Goal: Information Seeking & Learning: Learn about a topic

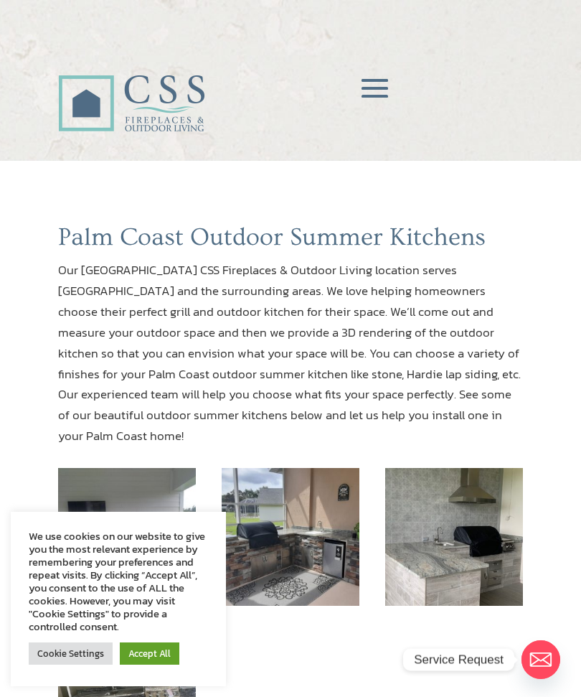
click at [324, 491] on img at bounding box center [291, 537] width 138 height 138
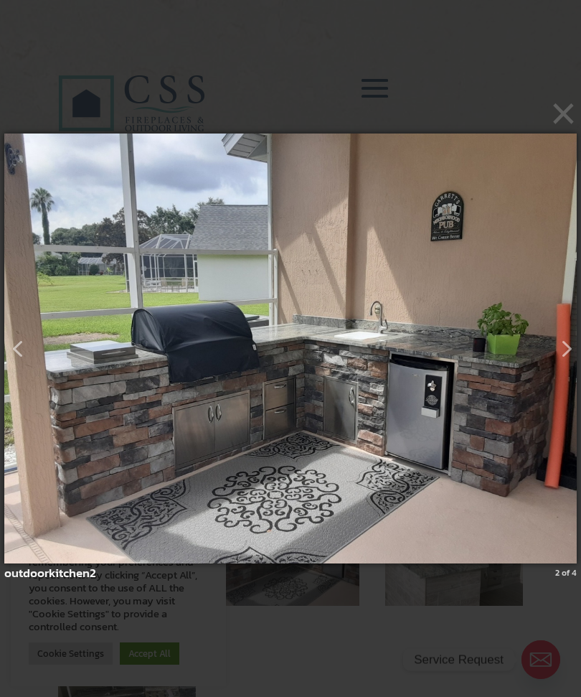
click at [574, 352] on button "button" at bounding box center [561, 343] width 26 height 26
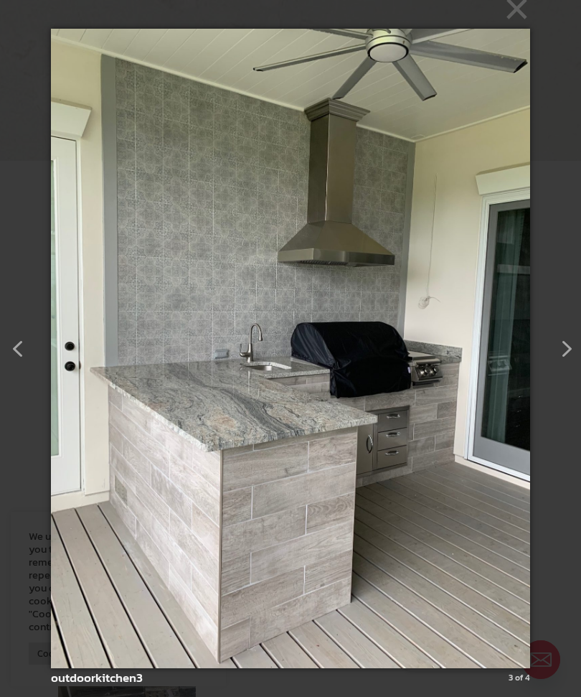
click at [572, 353] on button "button" at bounding box center [561, 343] width 26 height 26
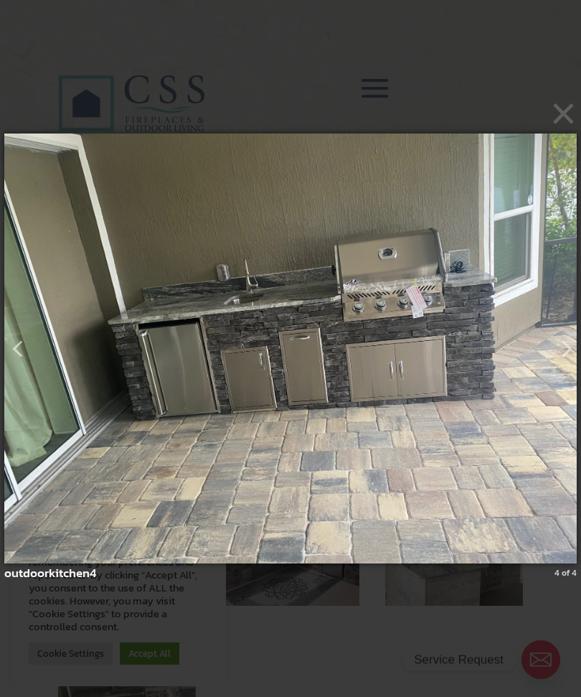
click at [574, 349] on button "button" at bounding box center [561, 343] width 26 height 26
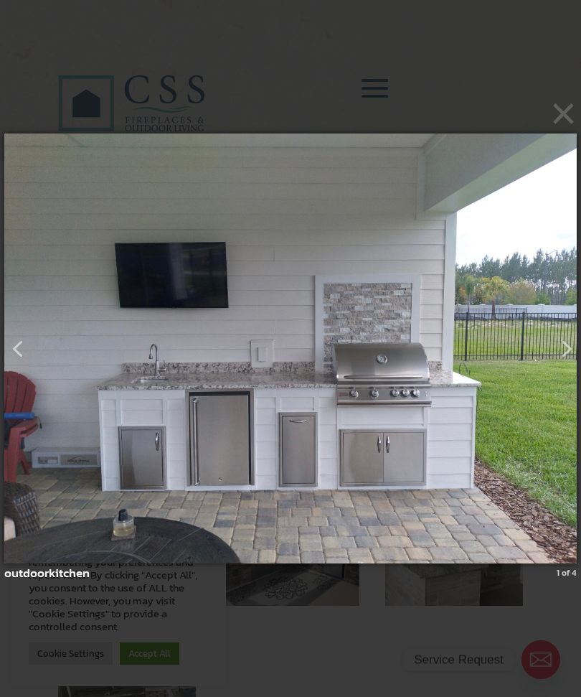
click at [574, 354] on button "button" at bounding box center [561, 343] width 26 height 26
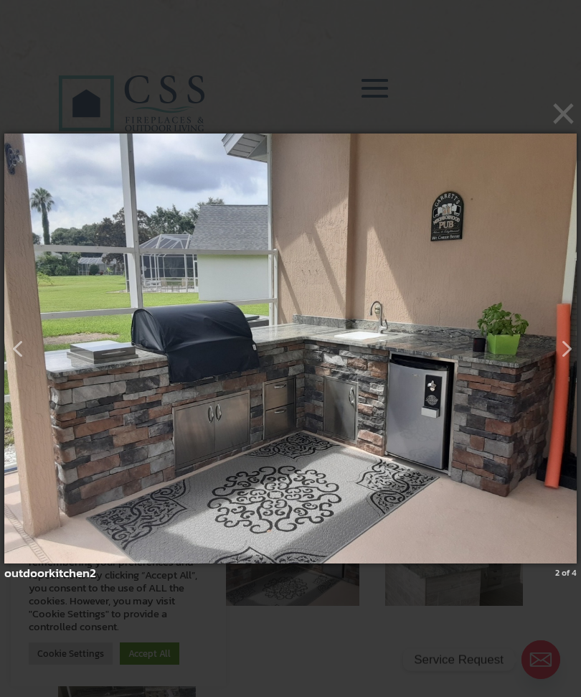
click at [574, 353] on button "button" at bounding box center [561, 343] width 26 height 26
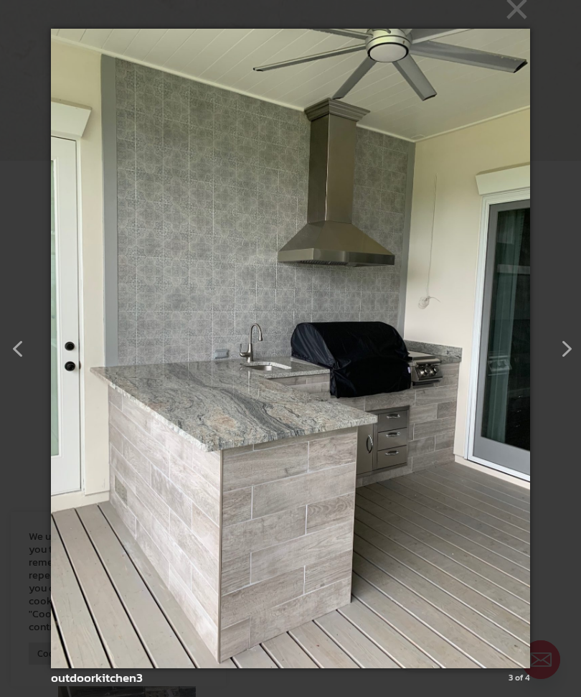
click at [574, 351] on button "button" at bounding box center [561, 343] width 26 height 26
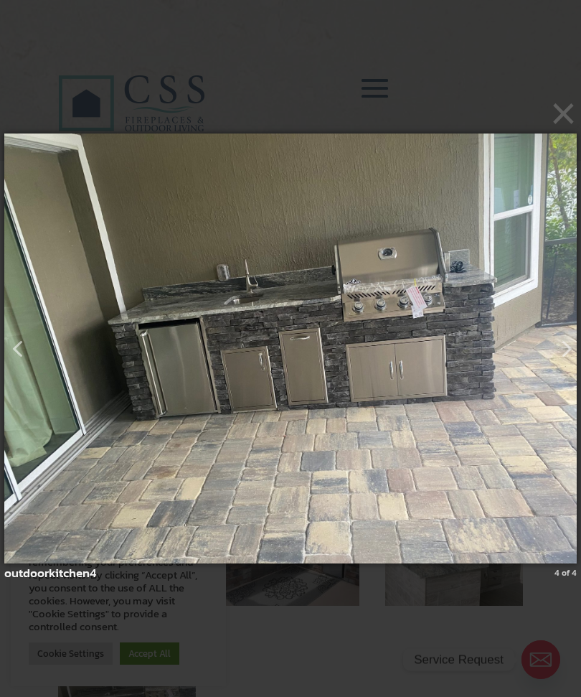
click at [574, 354] on button "button" at bounding box center [561, 343] width 26 height 26
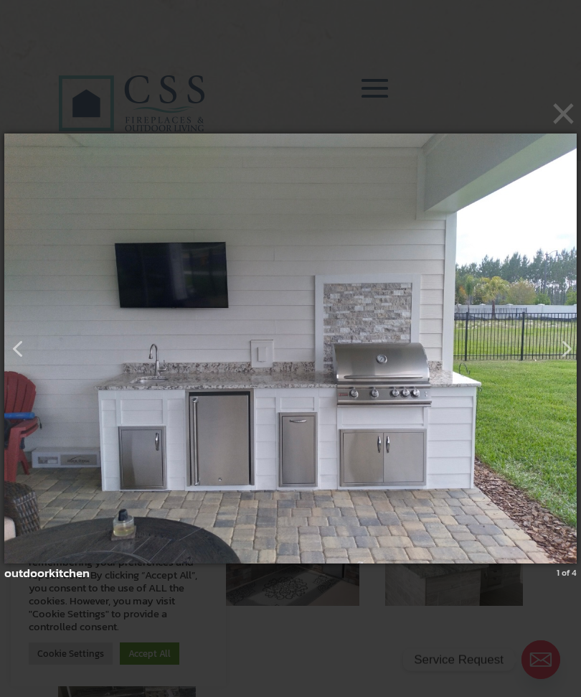
click at [567, 348] on button "button" at bounding box center [561, 343] width 26 height 26
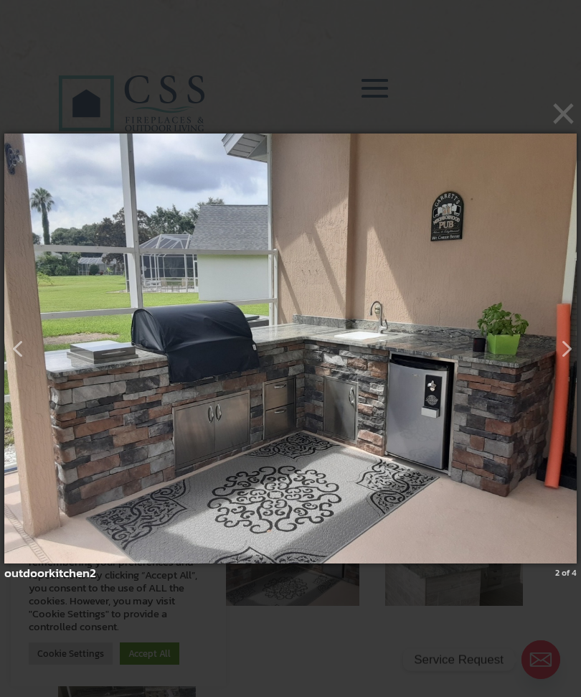
click at [573, 121] on button "×" at bounding box center [295, 114] width 572 height 32
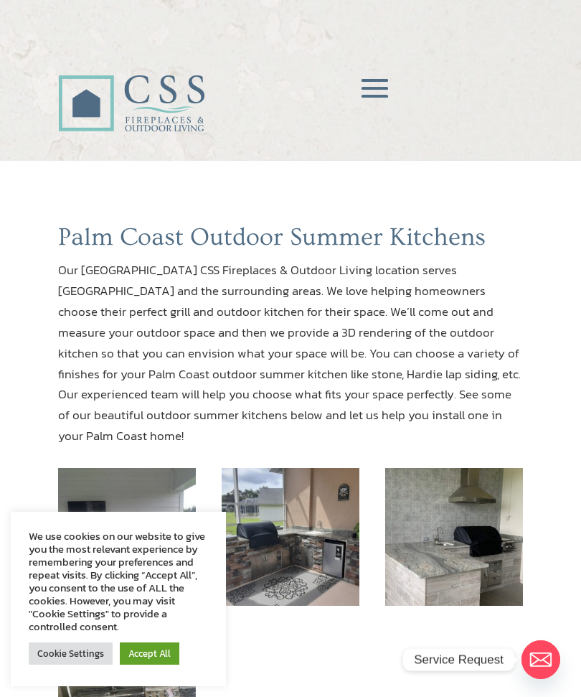
click at [379, 89] on span at bounding box center [375, 88] width 42 height 42
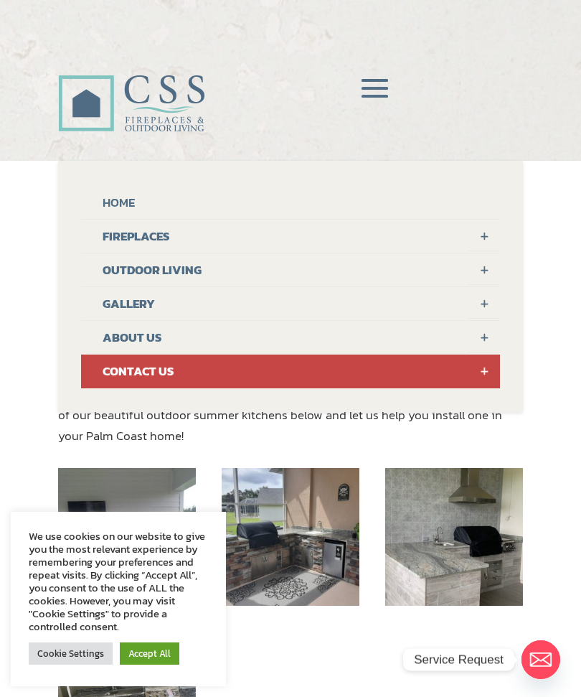
click at [486, 311] on link at bounding box center [484, 303] width 32 height 32
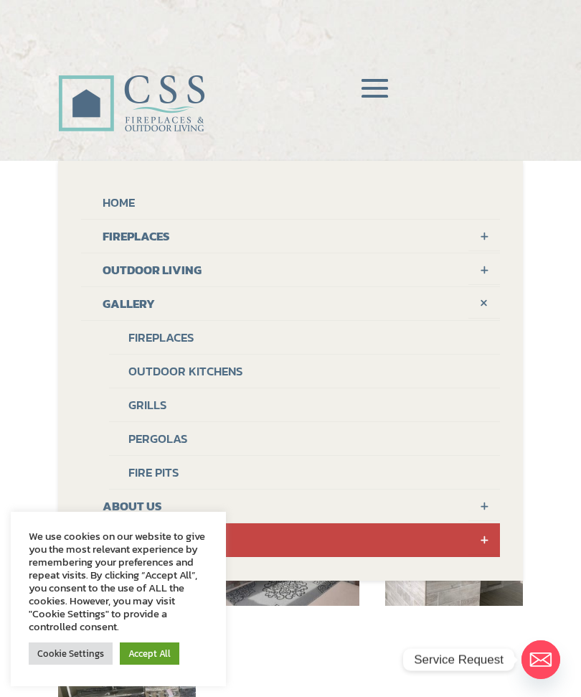
click at [247, 374] on link "Outdoor Kitchens" at bounding box center [304, 371] width 391 height 34
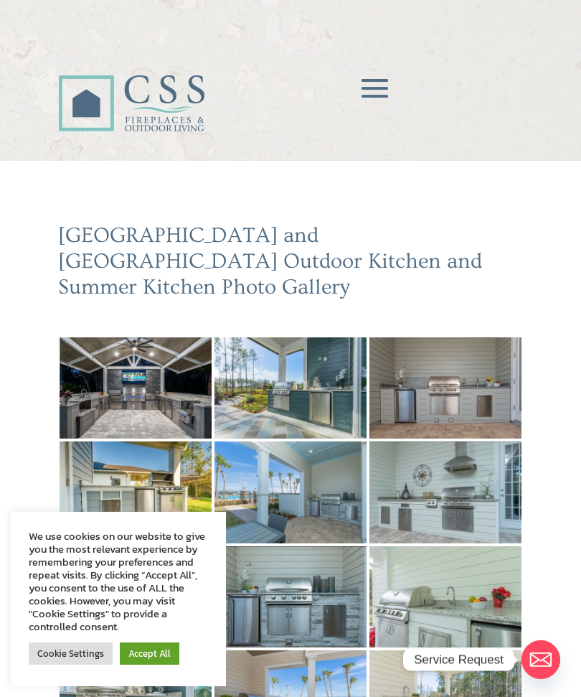
click at [113, 338] on img at bounding box center [136, 387] width 152 height 101
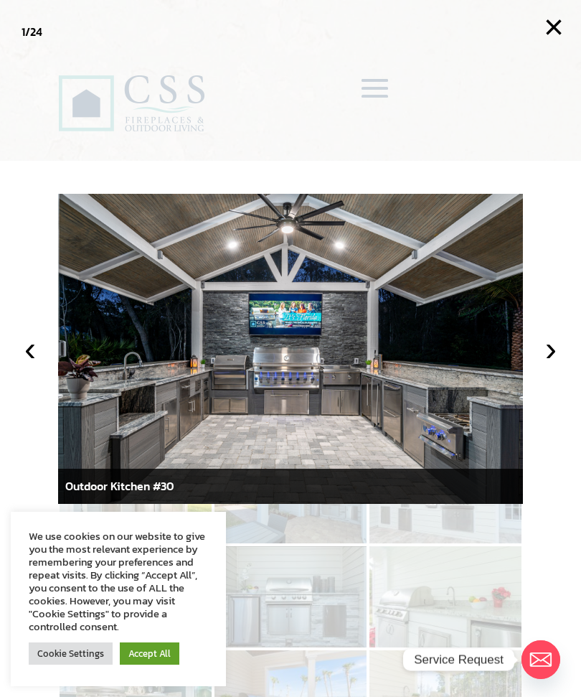
click at [561, 357] on button "›" at bounding box center [551, 349] width 32 height 32
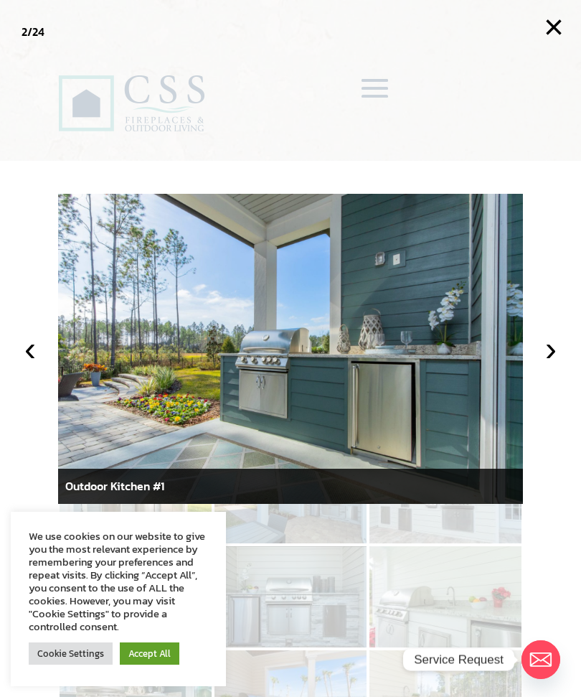
click at [558, 357] on button "›" at bounding box center [551, 349] width 32 height 32
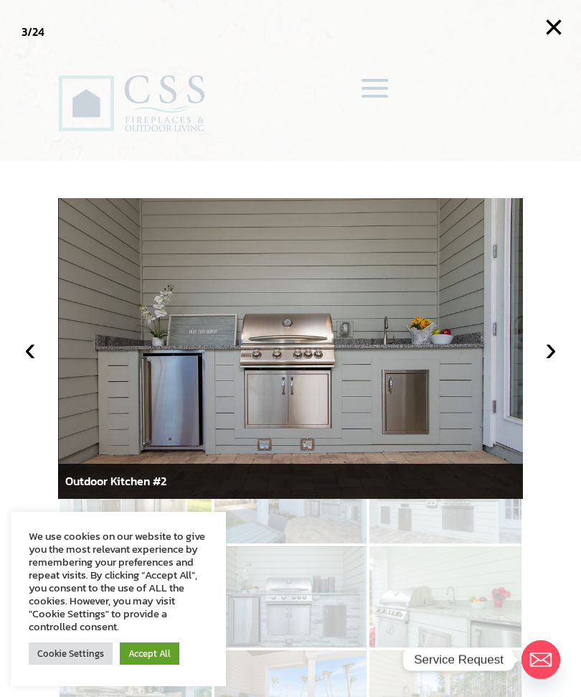
click at [557, 358] on button "›" at bounding box center [551, 349] width 32 height 32
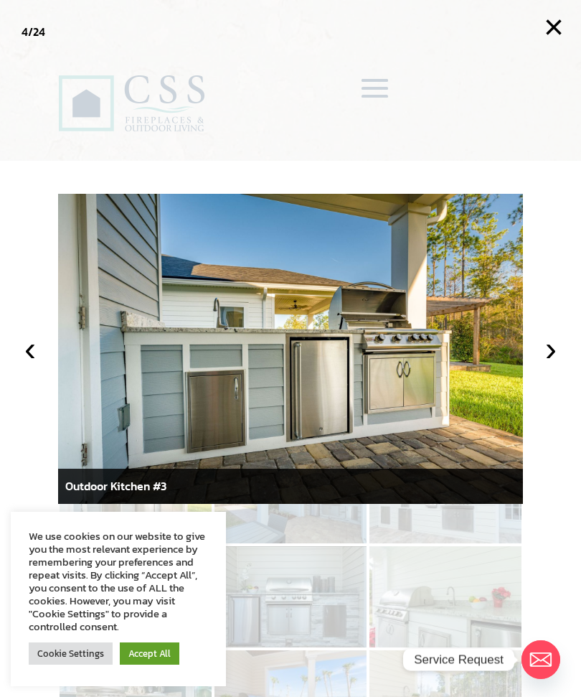
click at [557, 361] on button "›" at bounding box center [551, 349] width 32 height 32
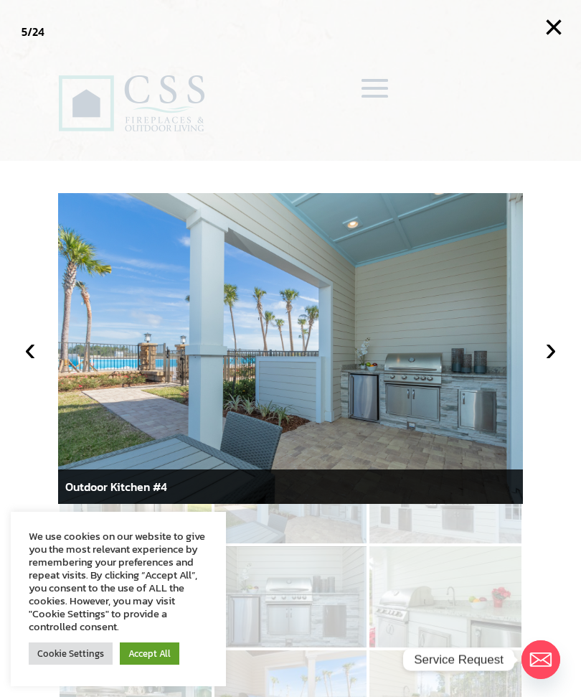
click at [560, 356] on button "›" at bounding box center [551, 349] width 32 height 32
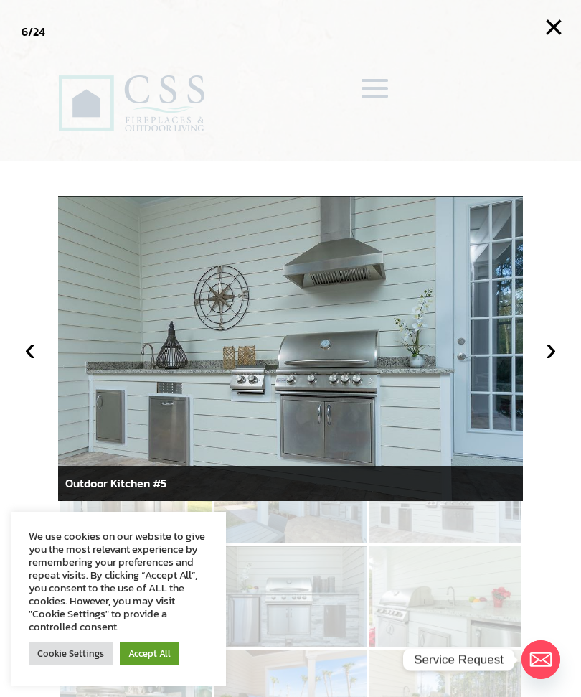
click at [557, 362] on button "›" at bounding box center [551, 349] width 32 height 32
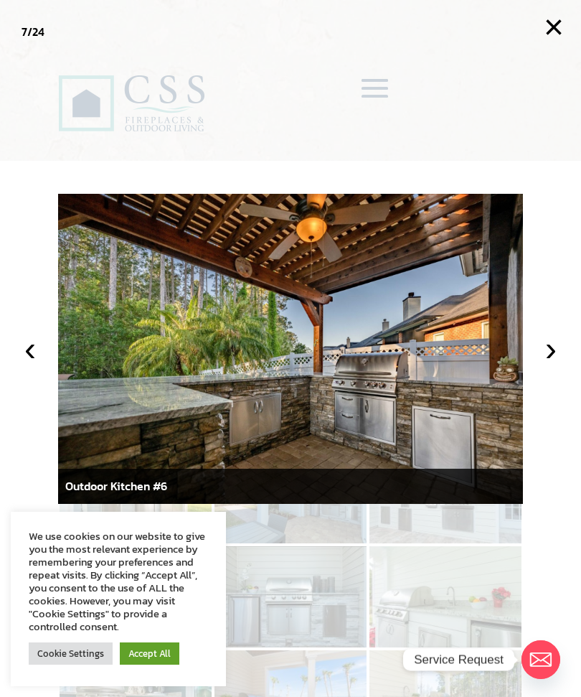
click at [554, 364] on button "›" at bounding box center [551, 349] width 32 height 32
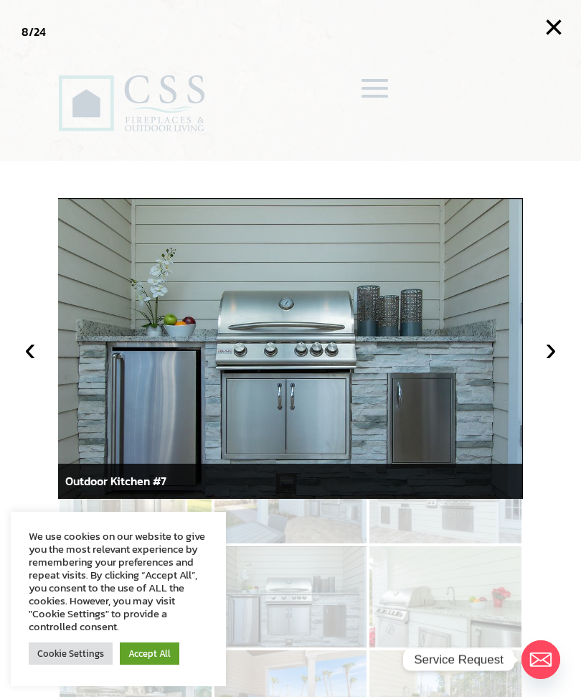
click at [562, 362] on button "›" at bounding box center [551, 349] width 32 height 32
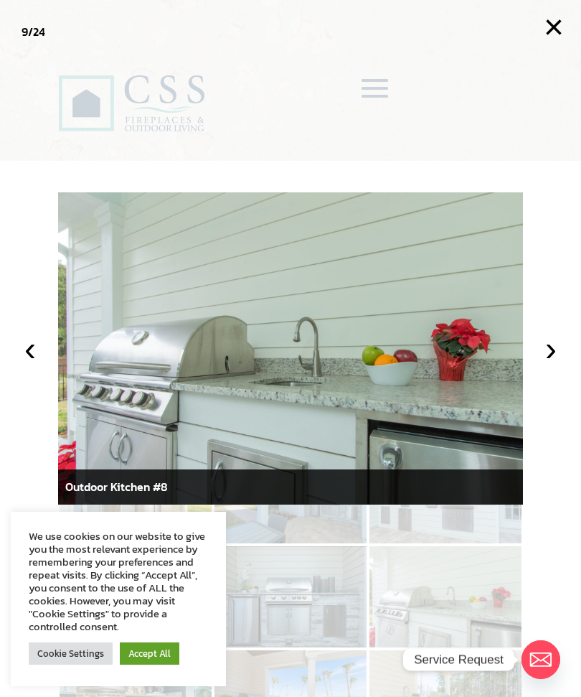
click at [560, 358] on button "›" at bounding box center [551, 349] width 32 height 32
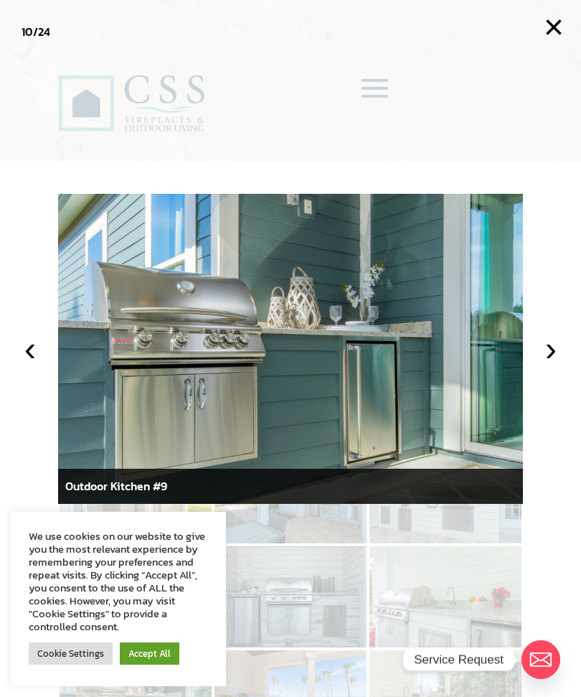
click at [558, 361] on button "›" at bounding box center [551, 349] width 32 height 32
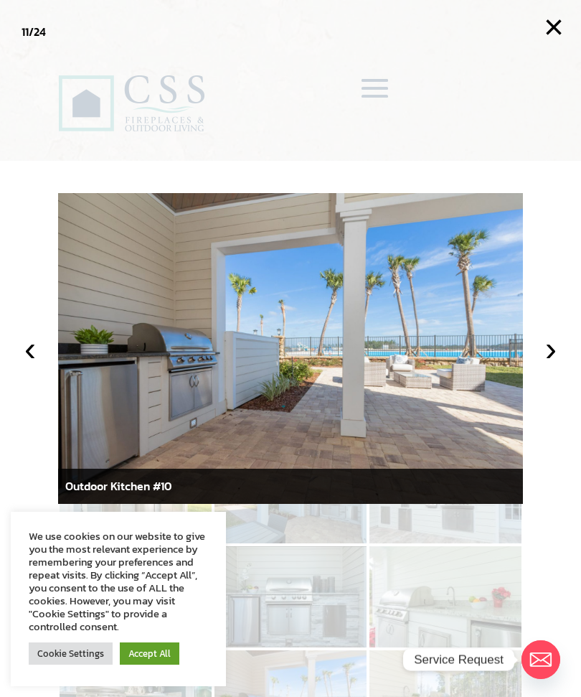
click at [560, 363] on button "›" at bounding box center [551, 349] width 32 height 32
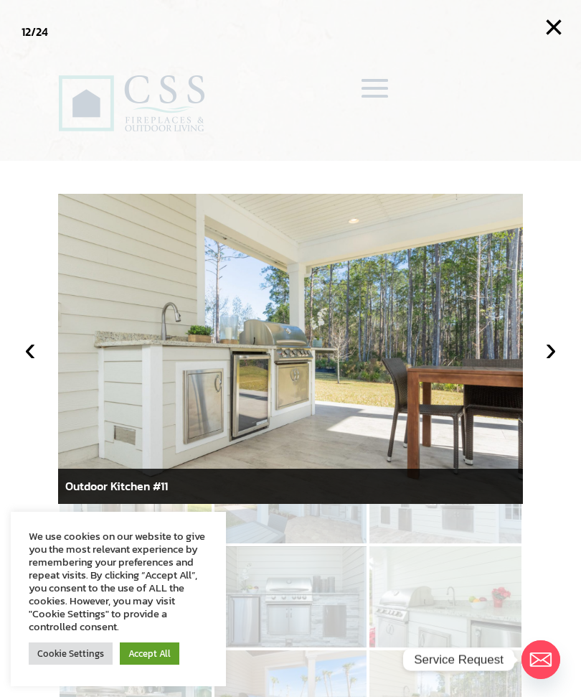
click at [560, 361] on button "›" at bounding box center [551, 349] width 32 height 32
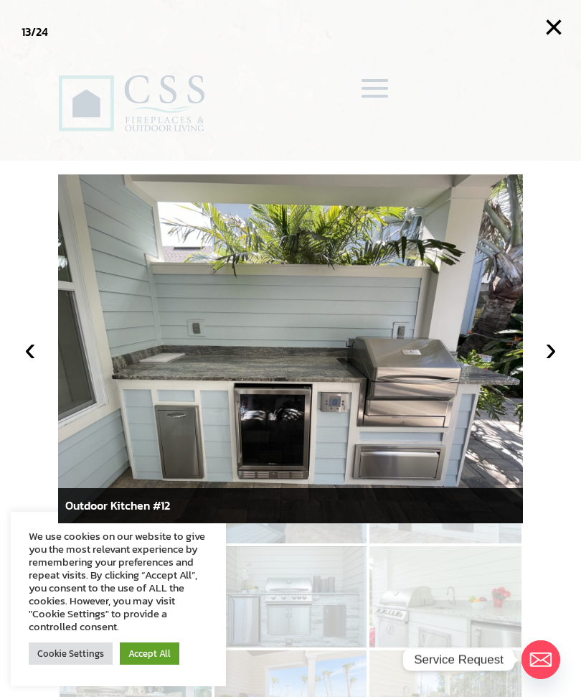
click at [556, 363] on button "›" at bounding box center [551, 349] width 32 height 32
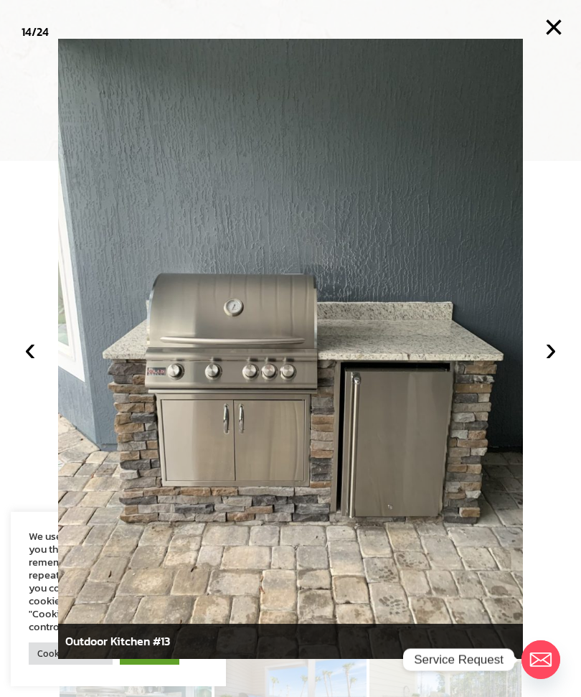
click at [559, 360] on button "›" at bounding box center [551, 349] width 32 height 32
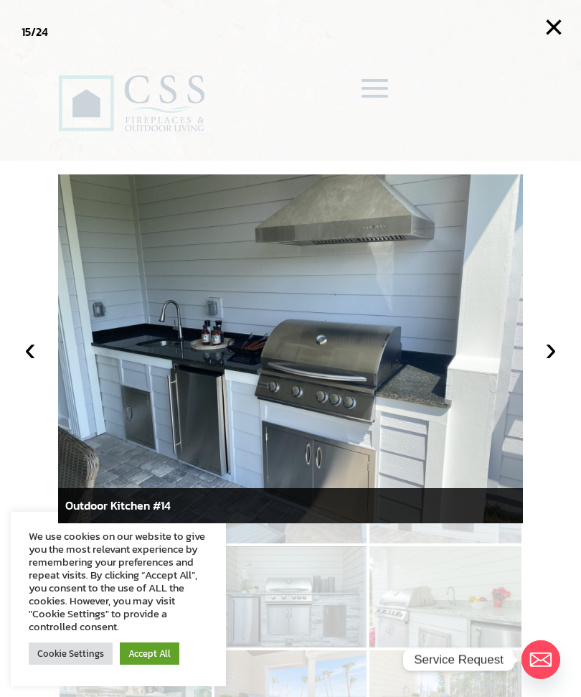
click at [560, 358] on button "›" at bounding box center [551, 349] width 32 height 32
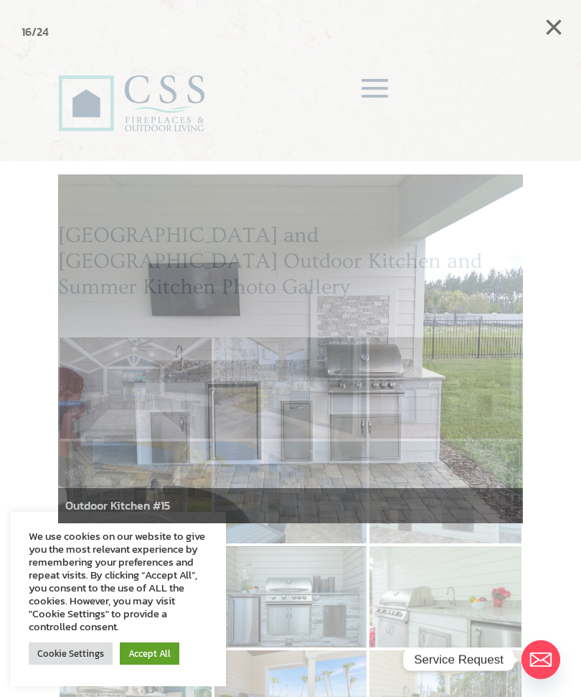
click at [560, 30] on button "×" at bounding box center [554, 27] width 32 height 32
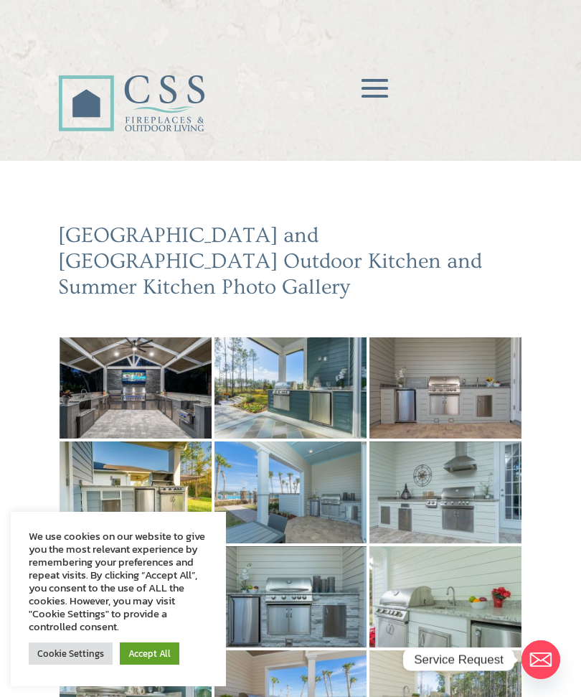
click at [481, 459] on img at bounding box center [445, 491] width 152 height 101
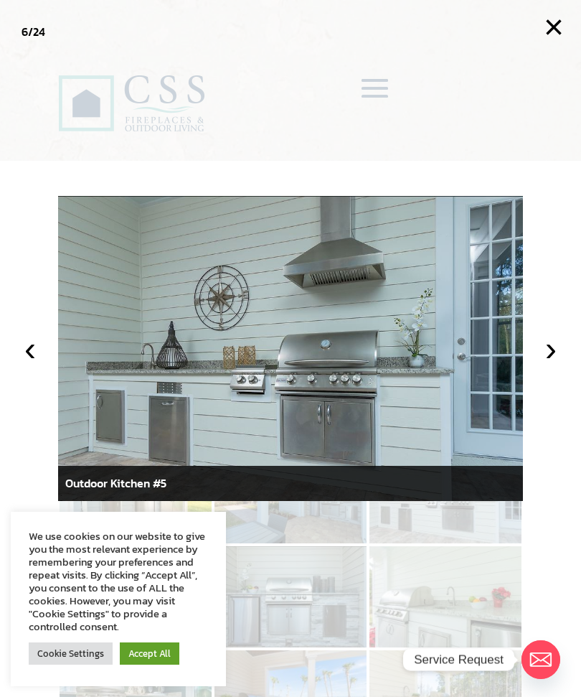
click at [555, 357] on button "›" at bounding box center [551, 349] width 32 height 32
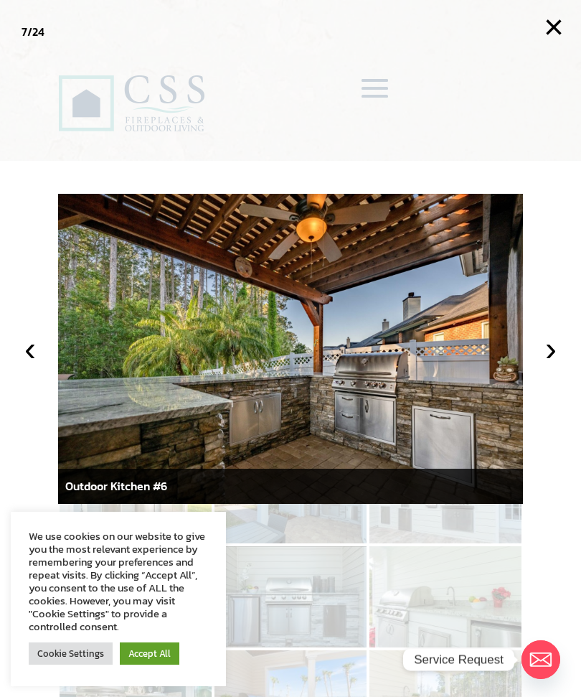
click at [552, 356] on button "›" at bounding box center [551, 349] width 32 height 32
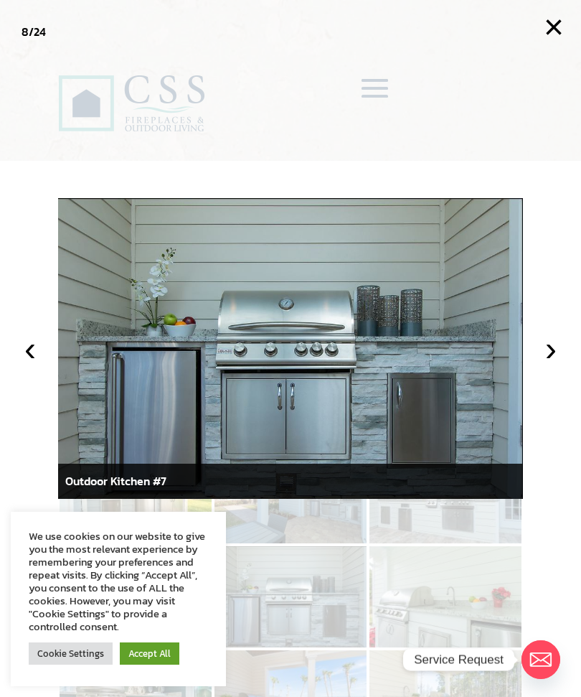
click at [38, 352] on button "‹" at bounding box center [30, 349] width 32 height 32
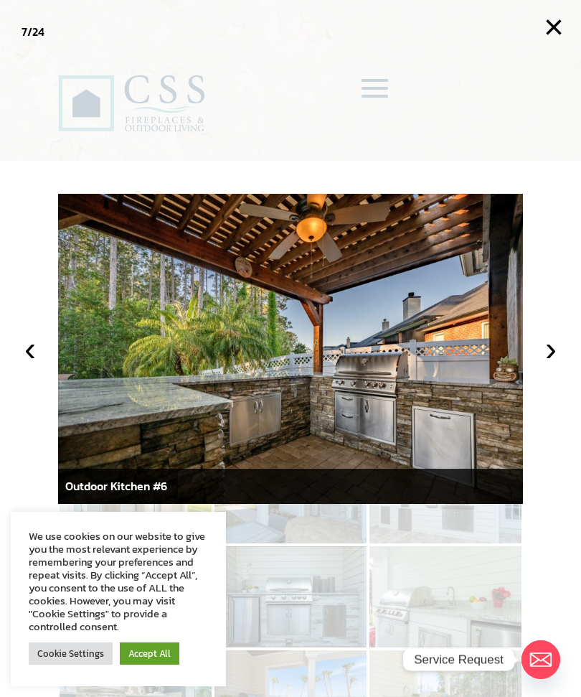
click at [39, 349] on button "‹" at bounding box center [30, 349] width 32 height 32
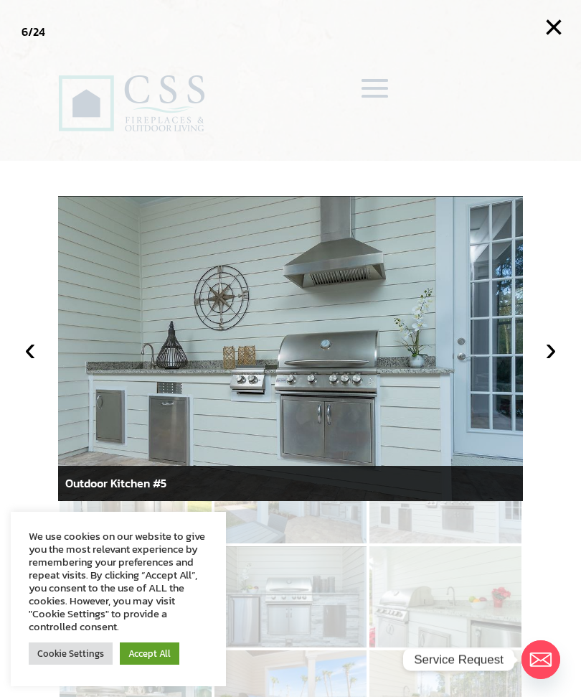
click at [35, 359] on button "‹" at bounding box center [30, 349] width 32 height 32
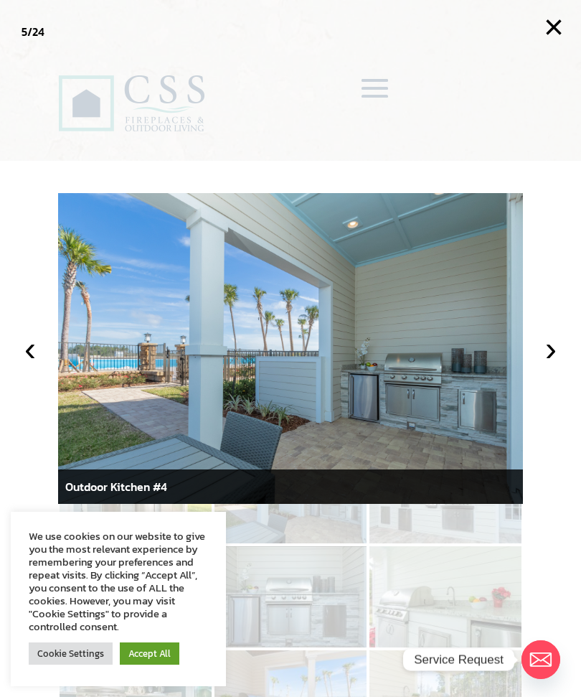
click at [36, 352] on button "‹" at bounding box center [30, 349] width 32 height 32
